Goal: Information Seeking & Learning: Learn about a topic

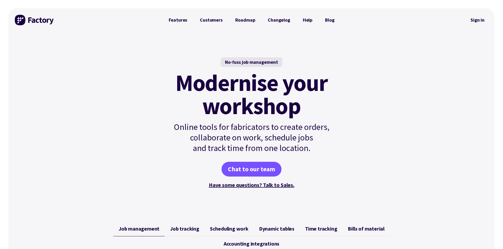
scroll to position [106, 0]
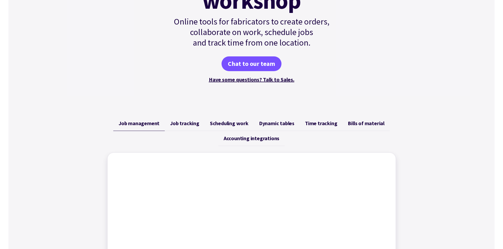
click at [235, 121] on span "Scheduling work" at bounding box center [229, 123] width 39 height 6
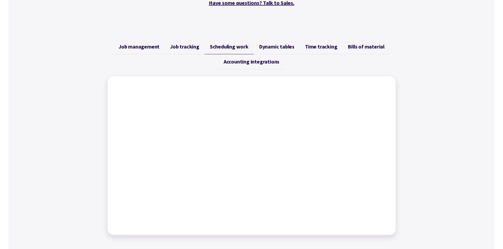
scroll to position [158, 0]
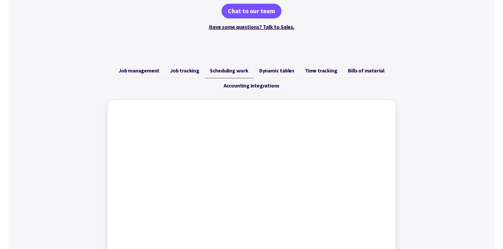
click at [194, 64] on link "Job tracking" at bounding box center [185, 70] width 40 height 15
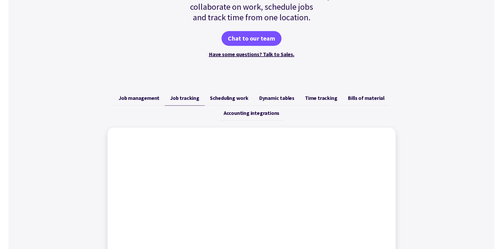
scroll to position [106, 0]
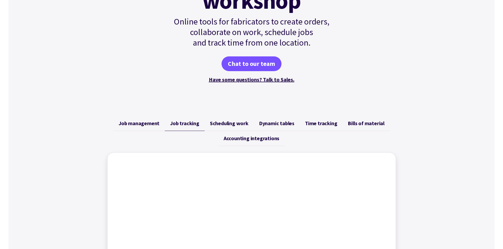
click at [262, 137] on span "Accounting integrations" at bounding box center [252, 138] width 56 height 6
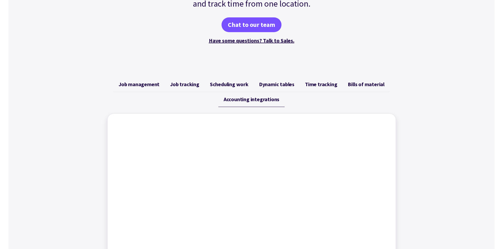
scroll to position [211, 0]
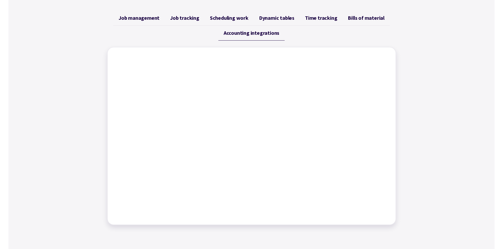
click at [180, 21] on span "Job tracking" at bounding box center [184, 18] width 29 height 6
click at [153, 21] on span "Job management" at bounding box center [138, 18] width 41 height 6
click at [196, 22] on link "Job tracking" at bounding box center [185, 18] width 40 height 15
click at [232, 17] on span "Scheduling work" at bounding box center [229, 18] width 39 height 6
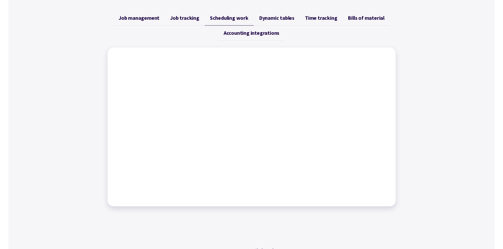
click at [268, 21] on link "Dynamic tables" at bounding box center [277, 18] width 46 height 15
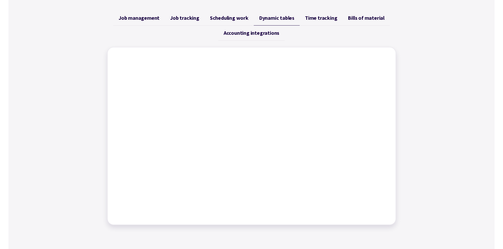
click at [325, 23] on link "Time tracking" at bounding box center [320, 18] width 43 height 15
click at [371, 17] on span "Bills of material" at bounding box center [366, 18] width 37 height 6
click at [314, 17] on span "Time tracking" at bounding box center [321, 18] width 32 height 6
